Goal: Information Seeking & Learning: Learn about a topic

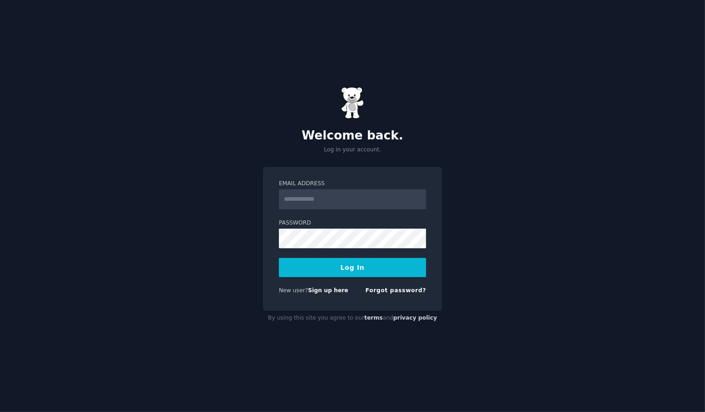
type input "**********"
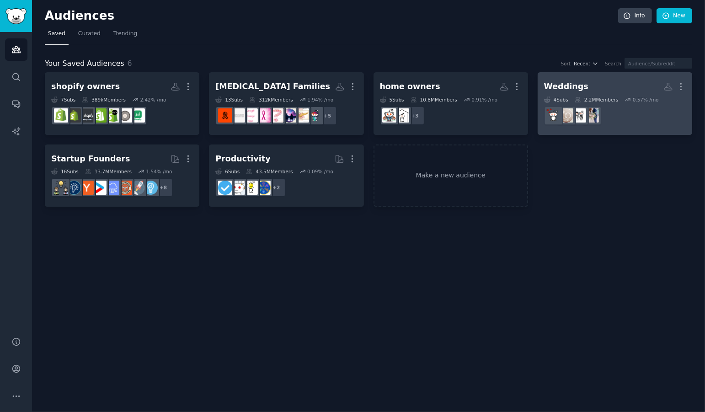
click at [637, 88] on h2 "Weddings More" at bounding box center [615, 87] width 142 height 16
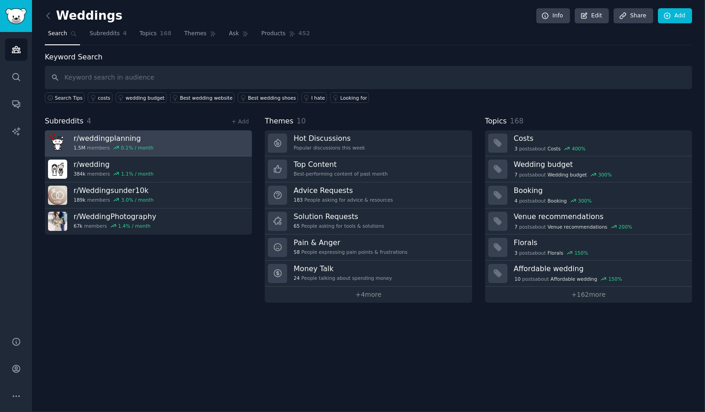
click at [205, 139] on link "r/ weddingplanning 1.5M members 0.1 % / month" at bounding box center [148, 143] width 207 height 26
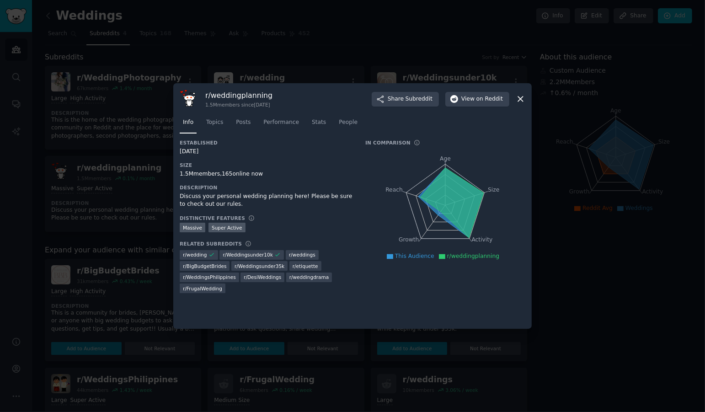
click at [139, 235] on div at bounding box center [352, 206] width 705 height 412
